Goal: Contribute content

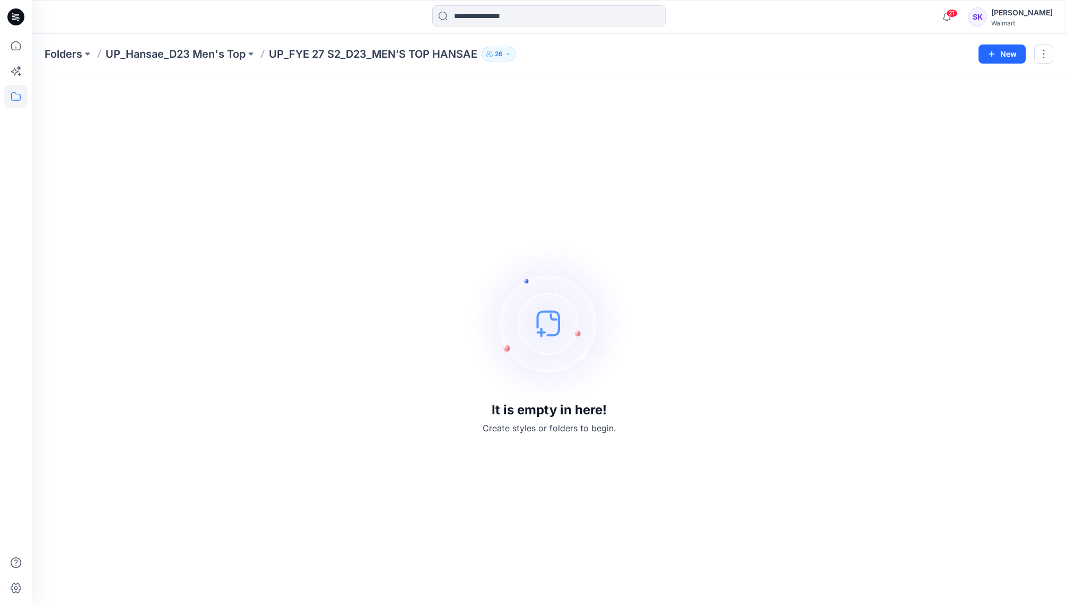
click at [24, 0] on icon at bounding box center [15, 17] width 17 height 34
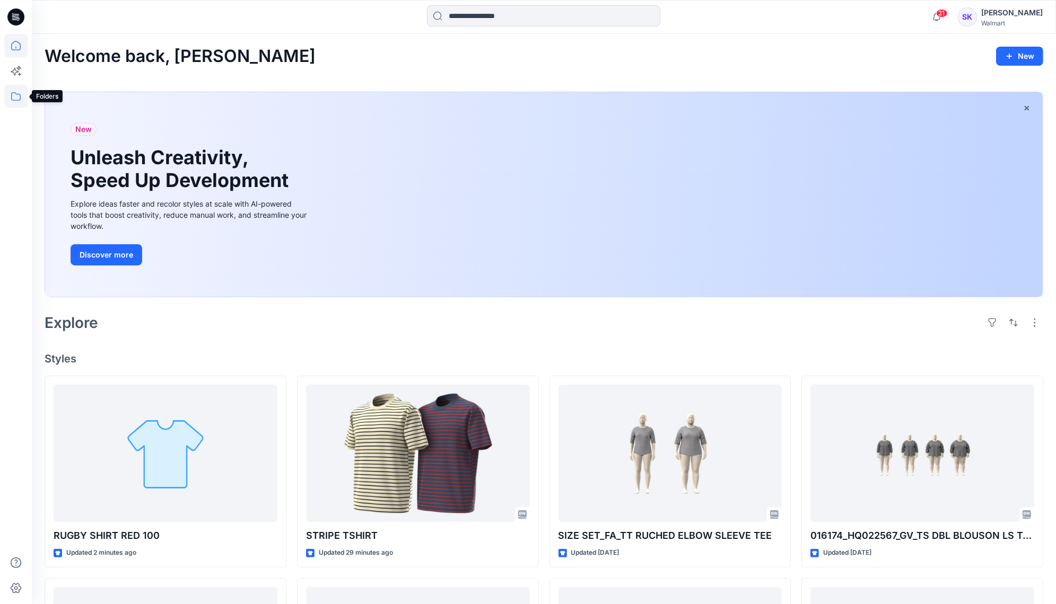
click at [17, 95] on icon at bounding box center [15, 96] width 23 height 23
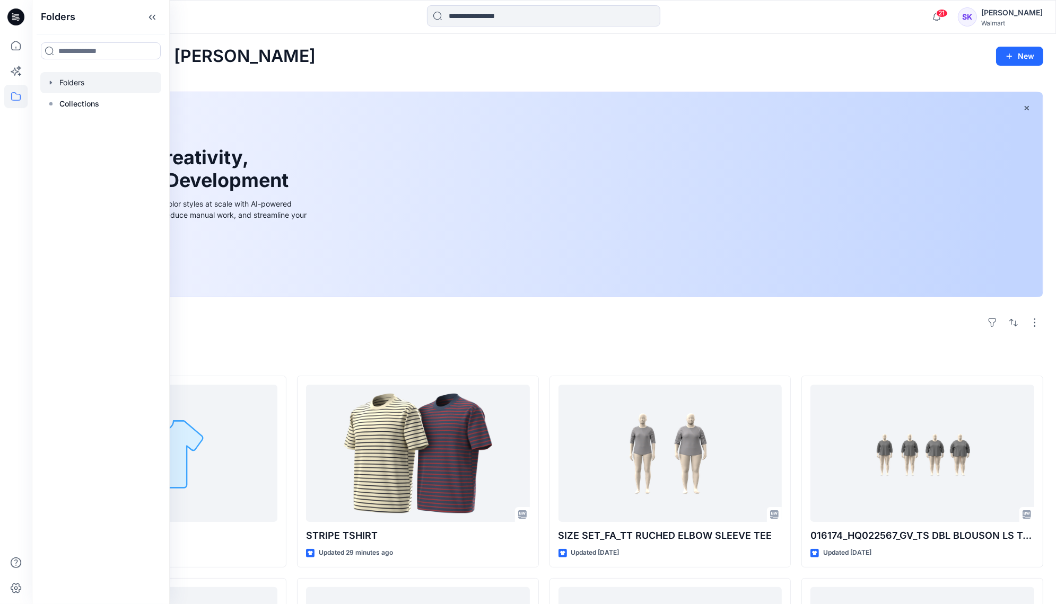
click at [94, 90] on div at bounding box center [100, 82] width 121 height 21
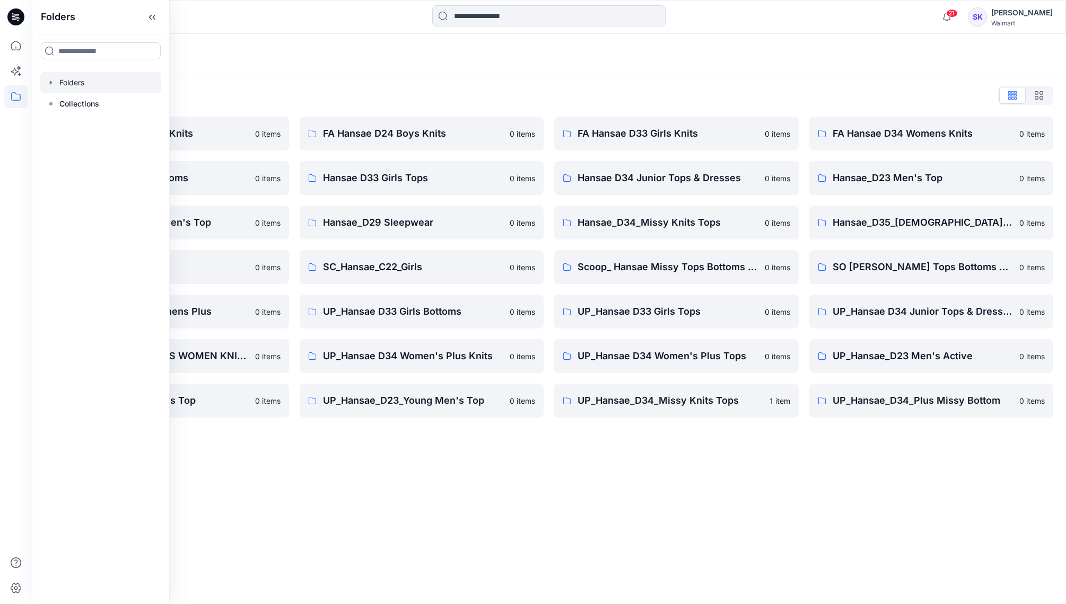
click at [51, 85] on icon "button" at bounding box center [51, 82] width 8 height 8
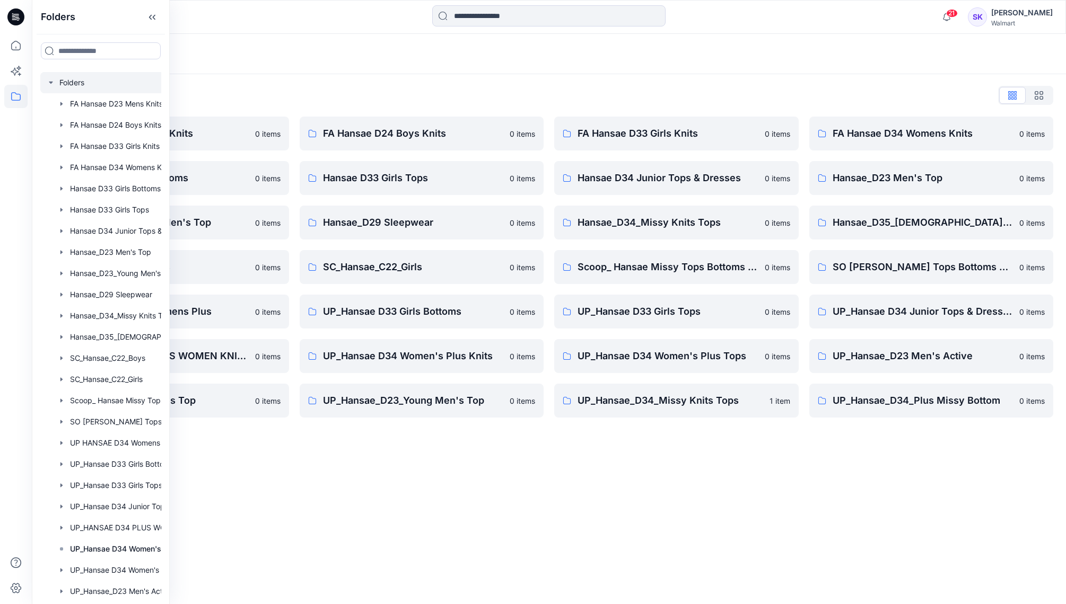
click at [194, 454] on div "Folders Folders List FA Hansae D23 Mens Knits 0 items Hansae D33 Girls Bottoms …" at bounding box center [549, 319] width 1034 height 570
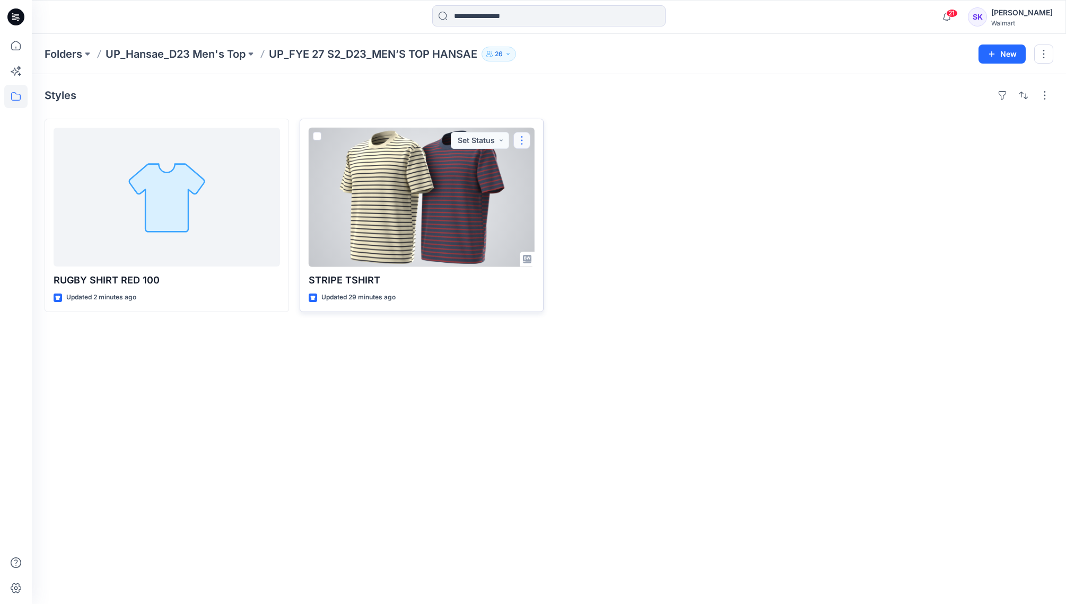
click at [515, 139] on button "button" at bounding box center [521, 140] width 17 height 17
click at [529, 162] on icon "button" at bounding box center [526, 165] width 8 height 8
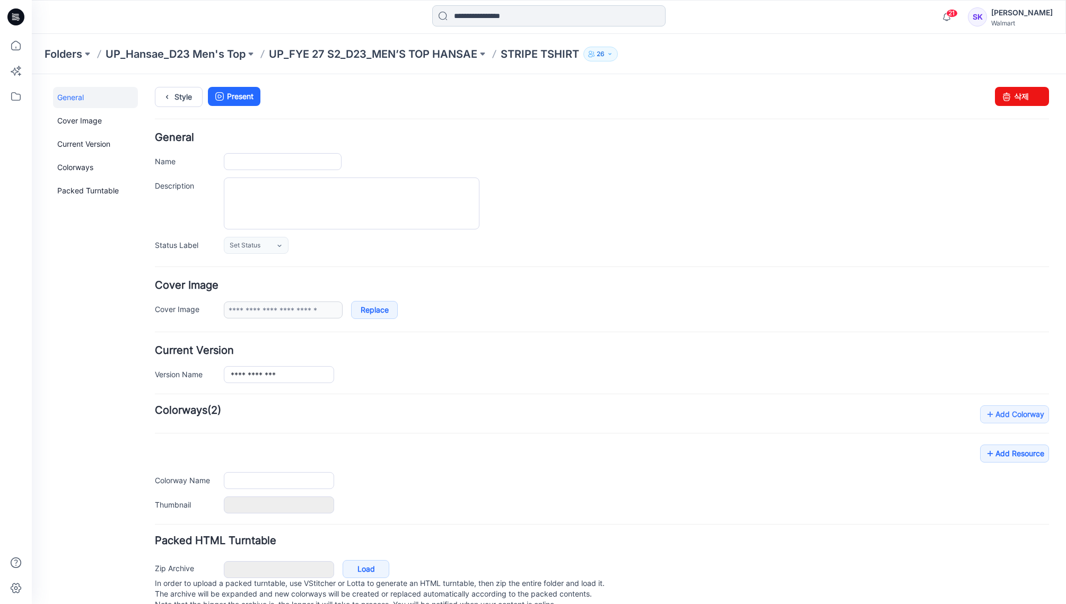
type input "**********"
